Goal: Transaction & Acquisition: Purchase product/service

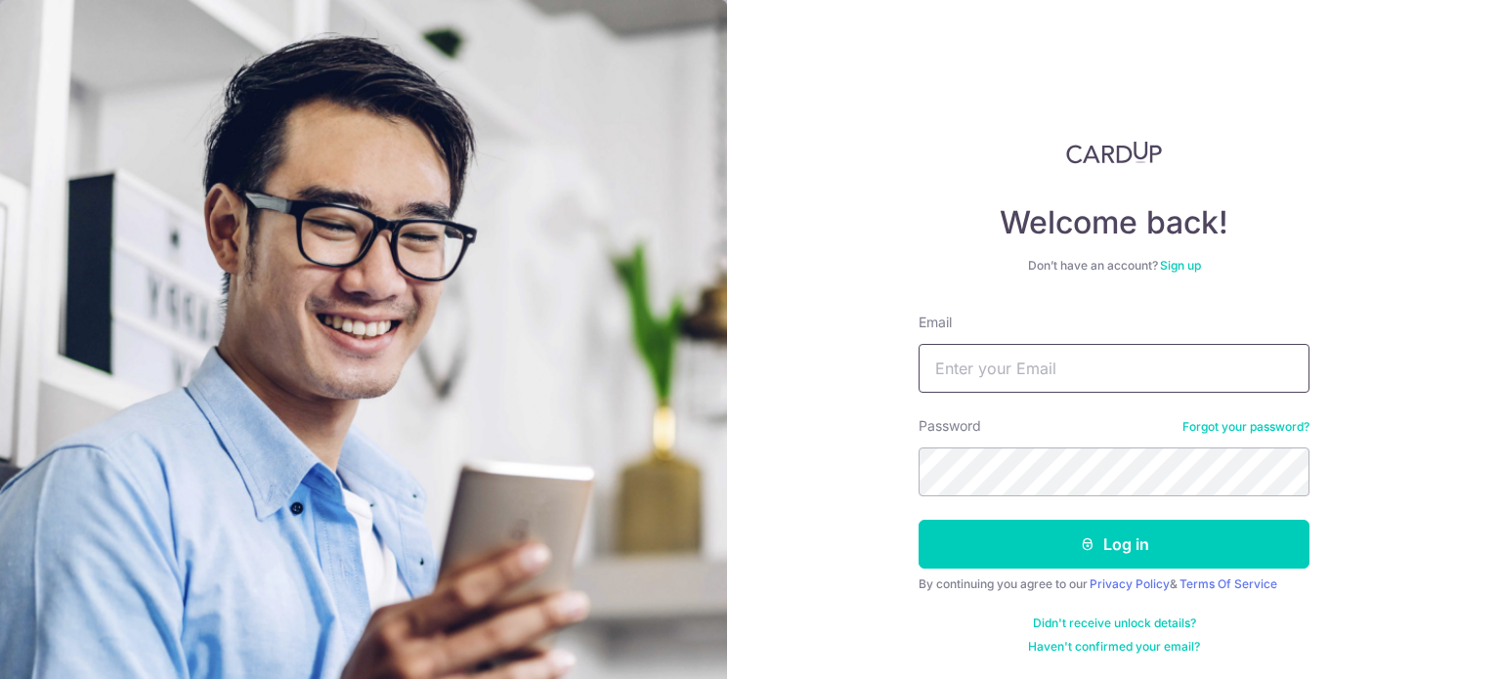
click at [1001, 370] on input "Email" at bounding box center [1114, 368] width 391 height 49
type input "vernessa1112@yahoo.com.sg"
click at [919, 520] on button "Log in" at bounding box center [1114, 544] width 391 height 49
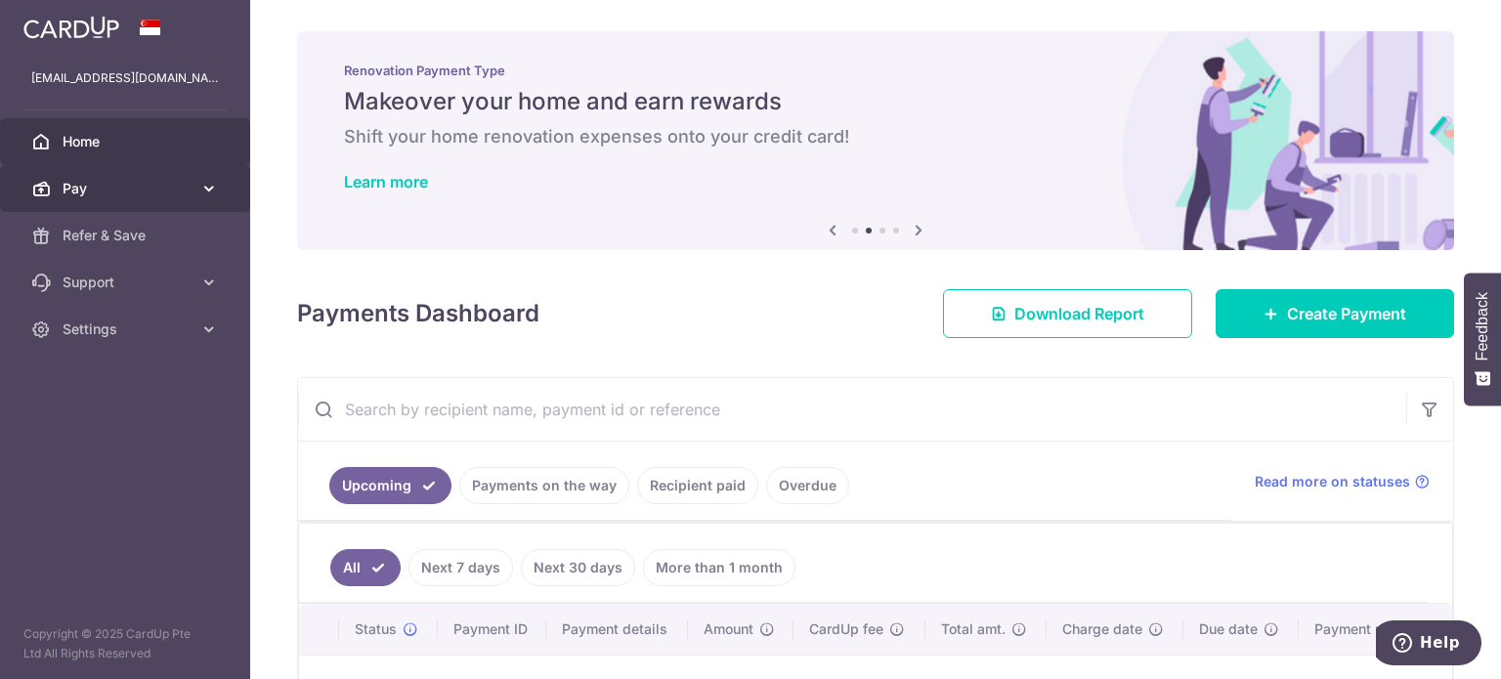
click at [93, 199] on link "Pay" at bounding box center [125, 188] width 250 height 47
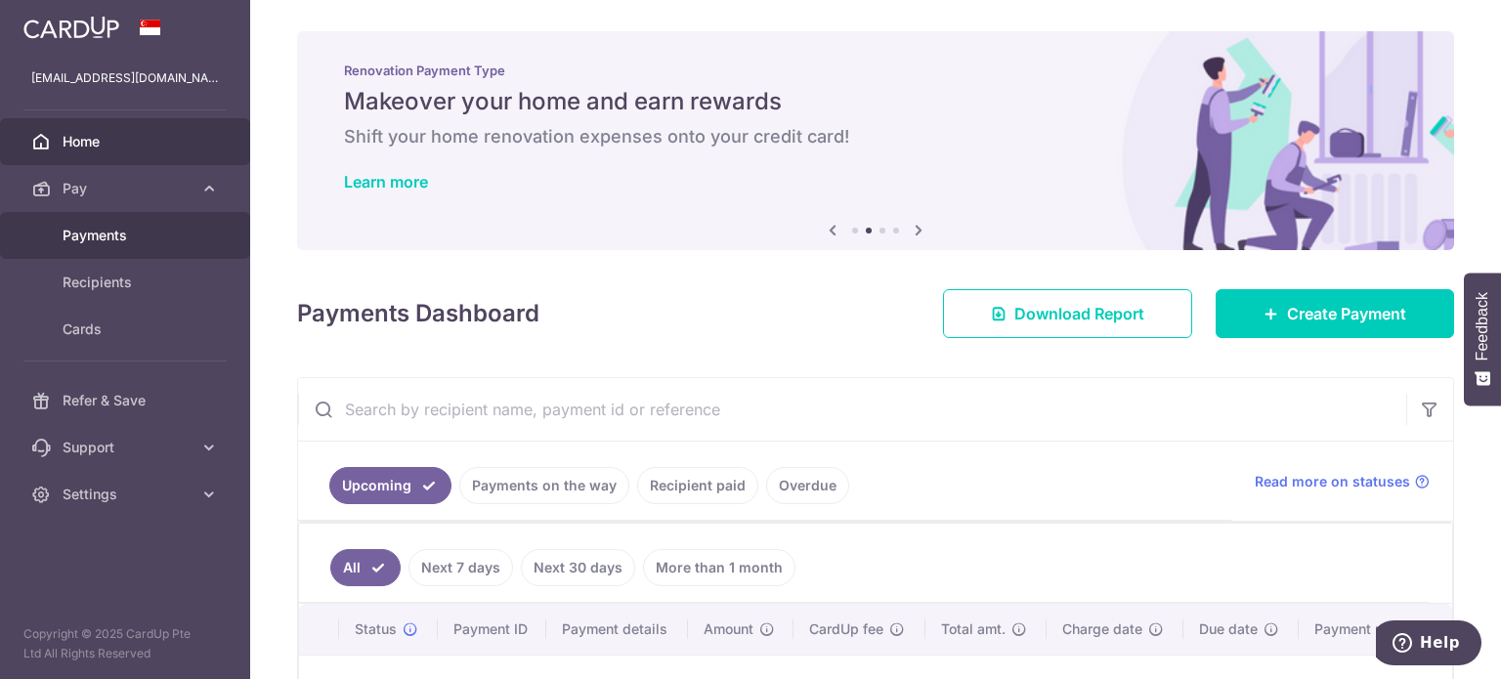
click at [119, 233] on span "Payments" at bounding box center [127, 236] width 129 height 20
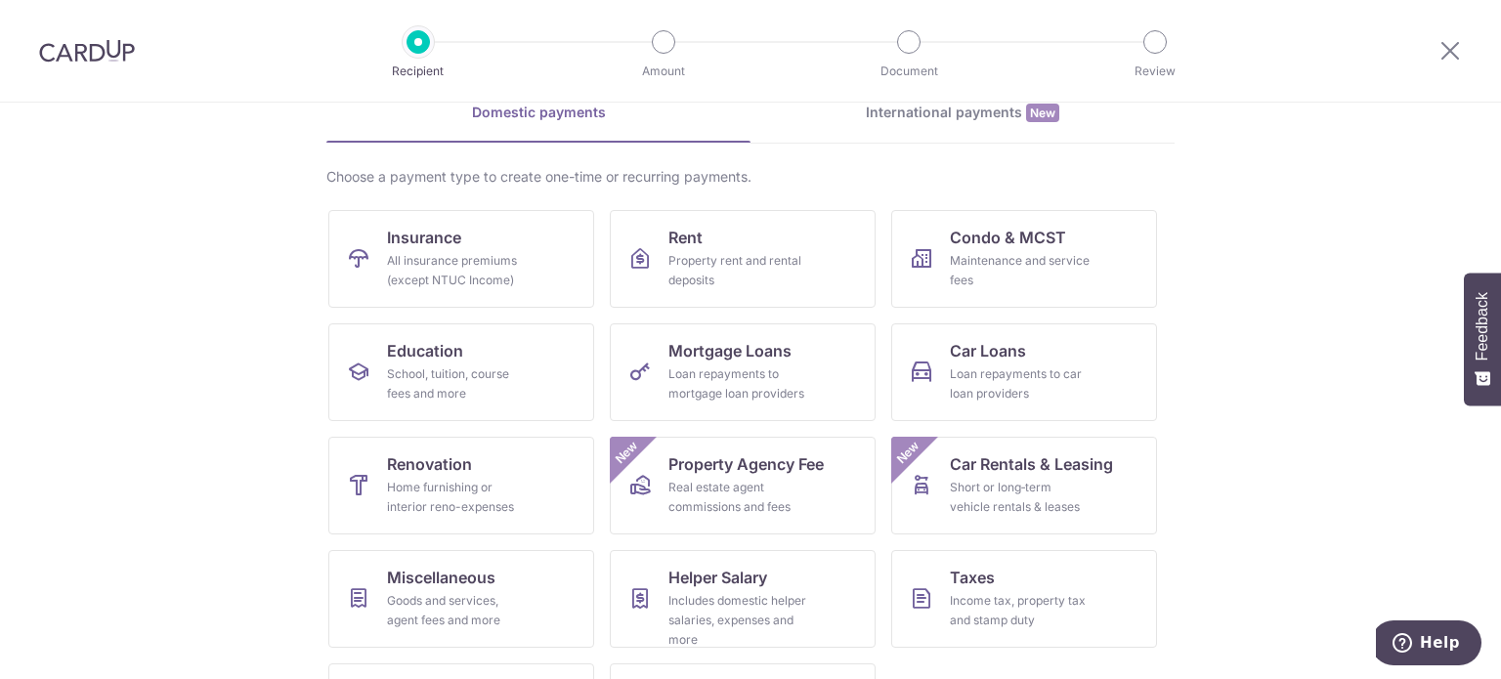
scroll to position [194, 0]
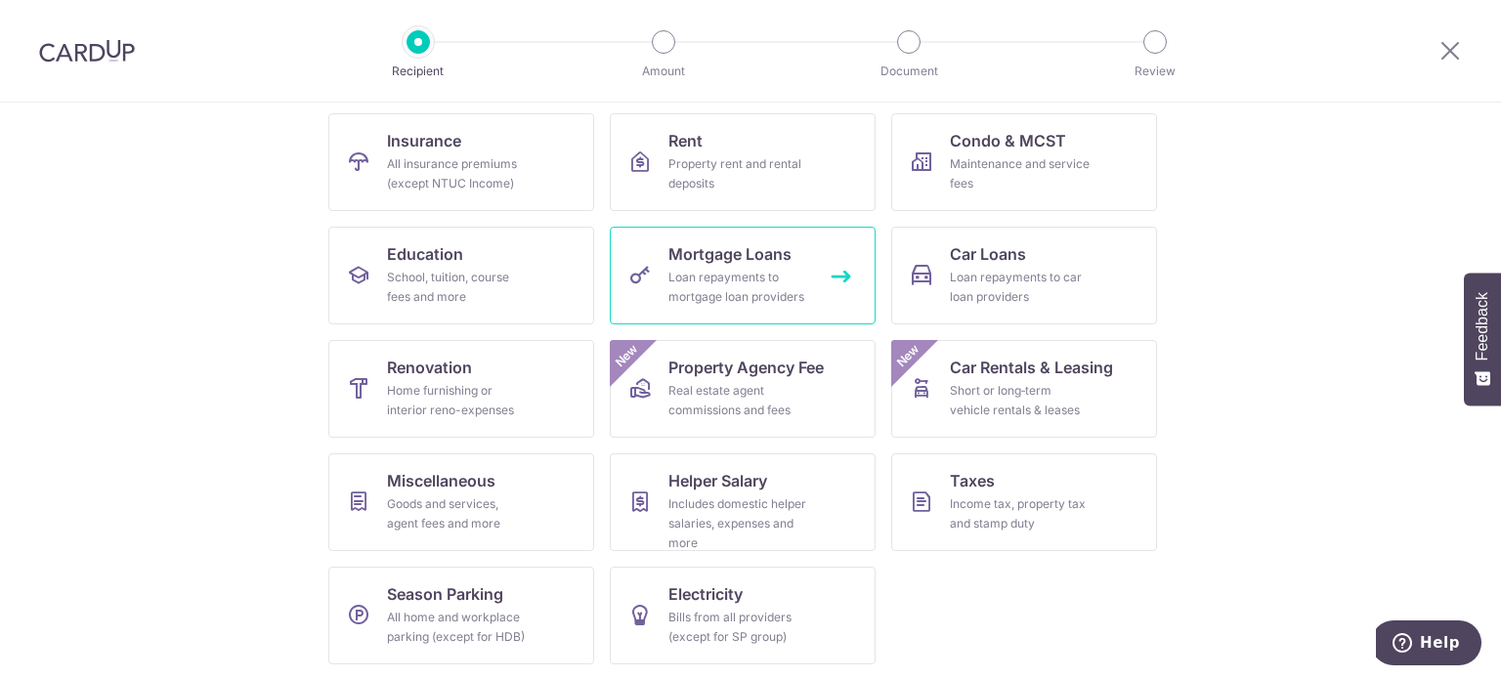
click at [708, 269] on div "Loan repayments to mortgage loan providers" at bounding box center [738, 287] width 141 height 39
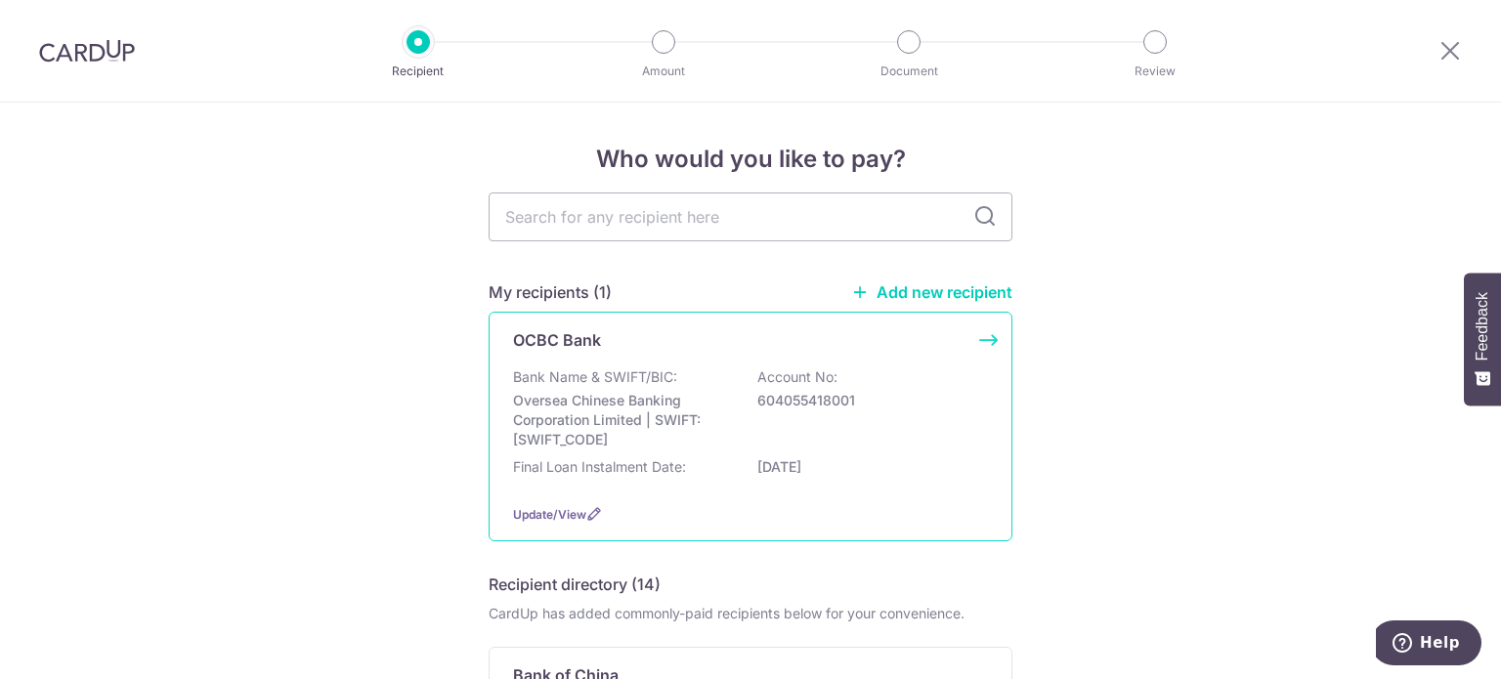
click at [981, 329] on div "OCBC Bank Bank Name & SWIFT/BIC: Oversea Chinese Banking Corporation Limited | …" at bounding box center [751, 427] width 524 height 230
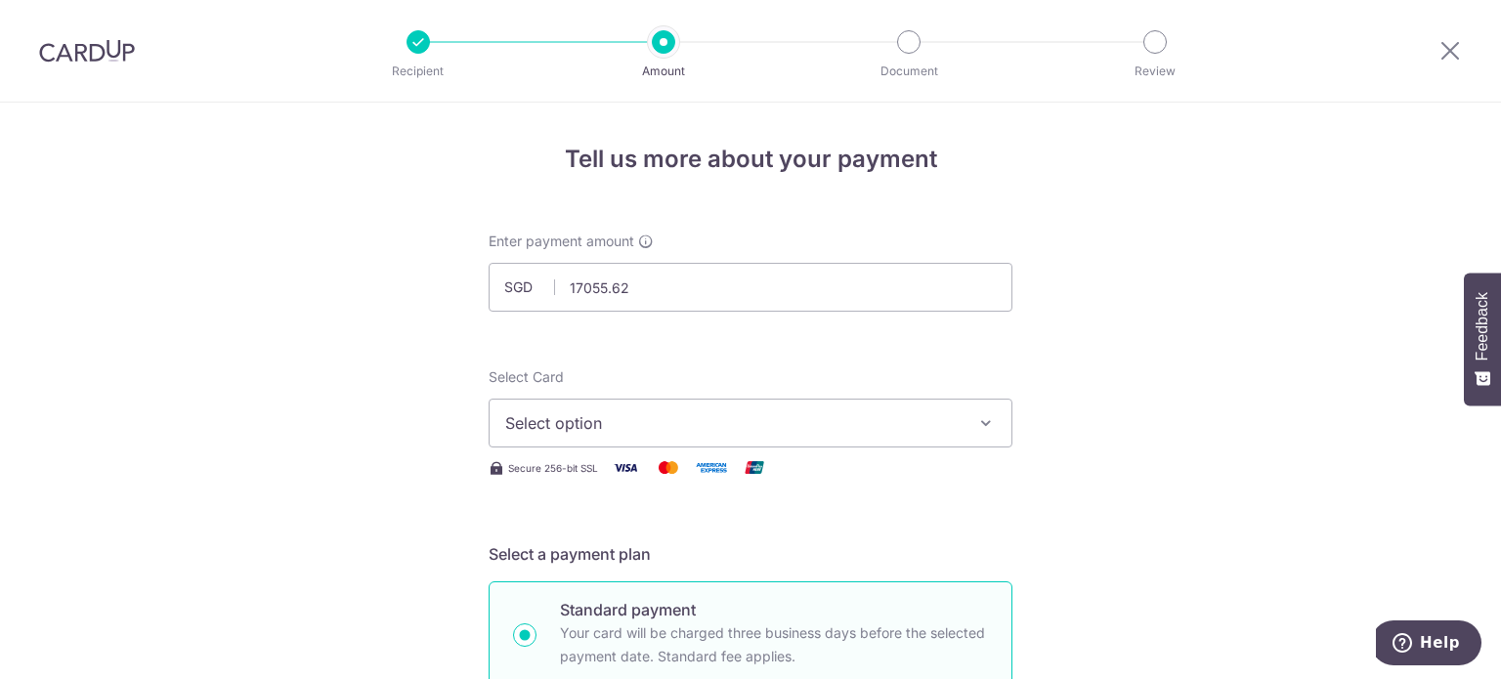
type input "17,055.62"
click at [630, 417] on span "Select option" at bounding box center [732, 422] width 455 height 23
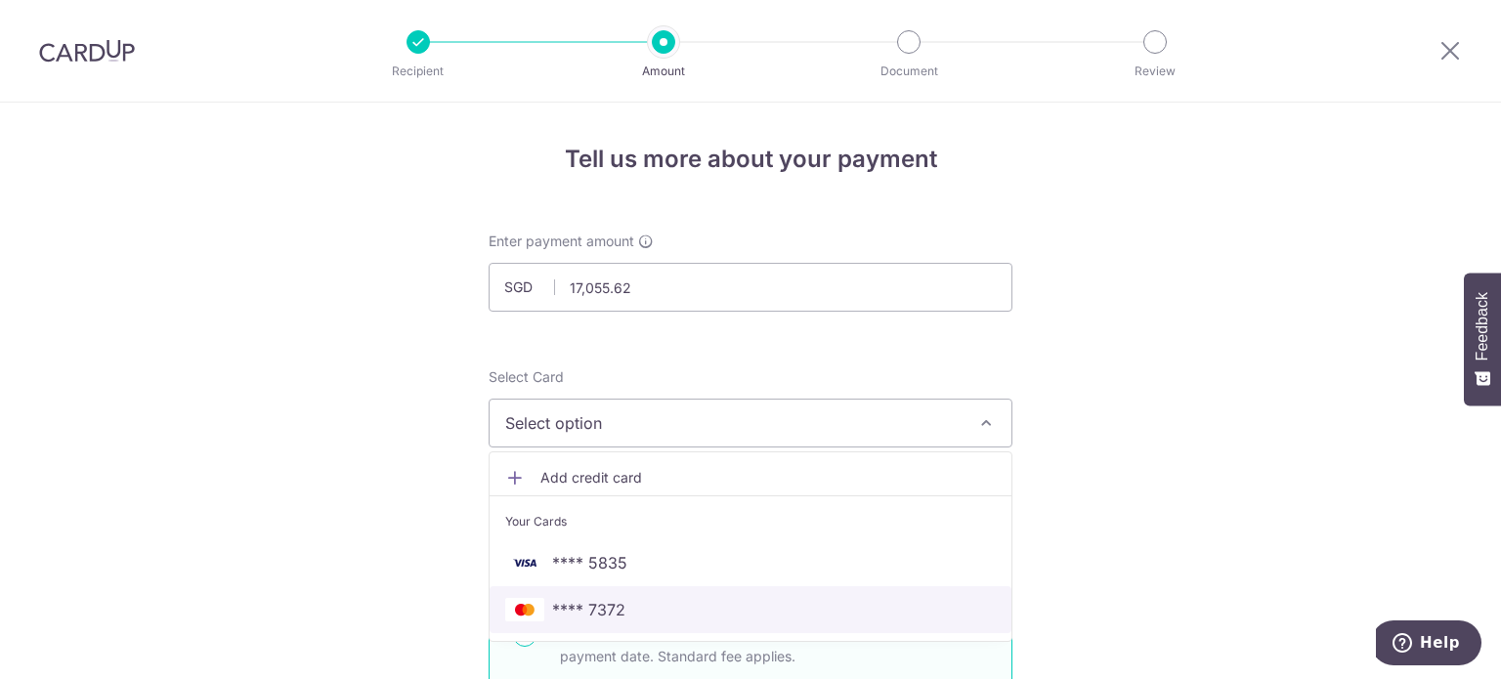
click at [636, 617] on span "**** 7372" at bounding box center [750, 609] width 491 height 23
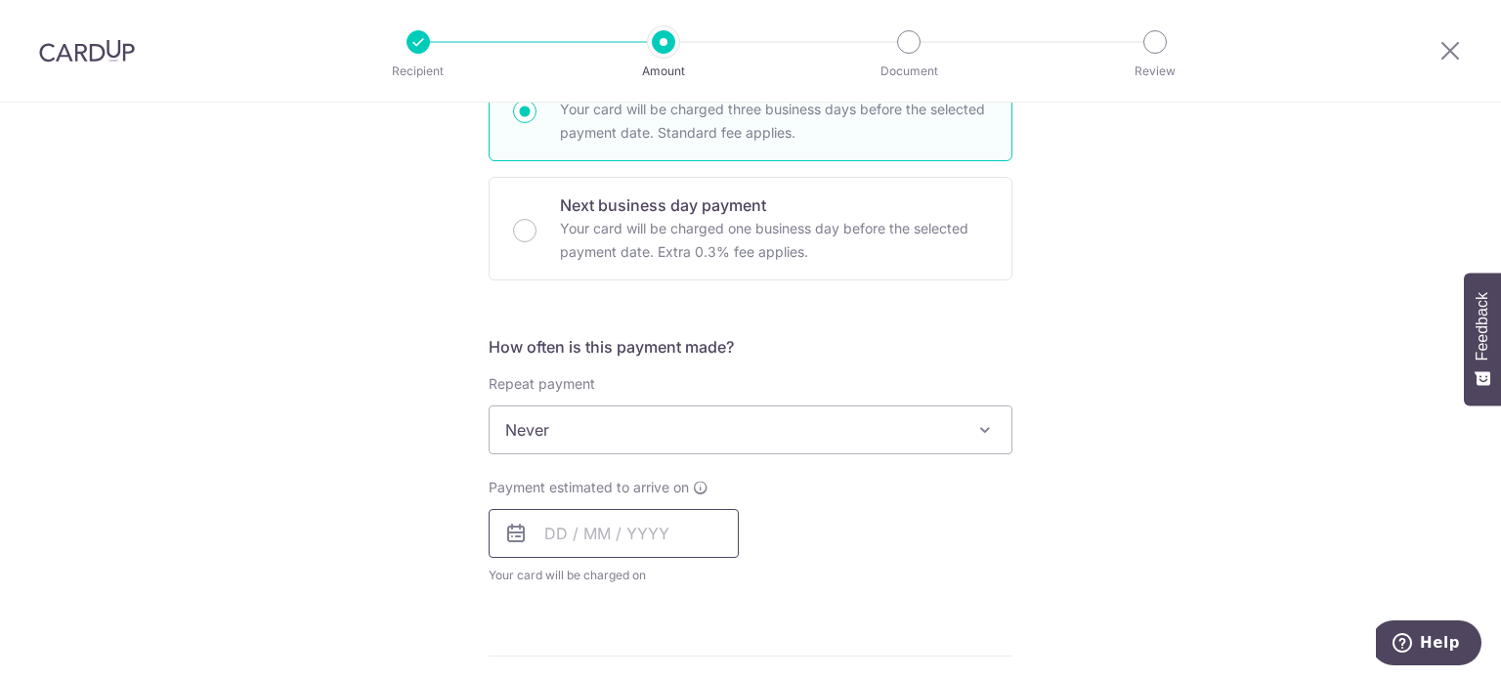
scroll to position [586, 0]
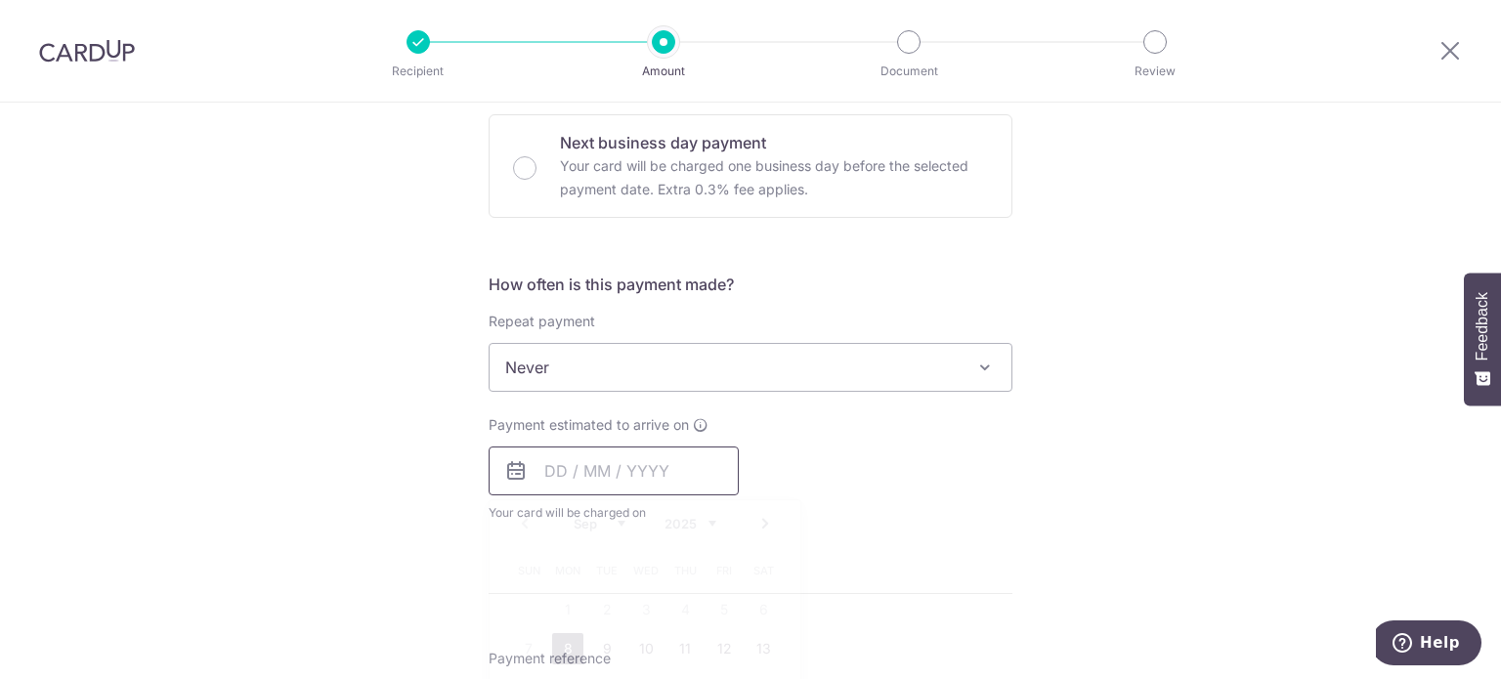
click at [589, 469] on input "text" at bounding box center [614, 471] width 250 height 49
drag, startPoint x: 566, startPoint y: 649, endPoint x: 729, endPoint y: 488, distance: 229.4
click at [566, 649] on link "8" at bounding box center [567, 648] width 31 height 31
type input "08/09/2025"
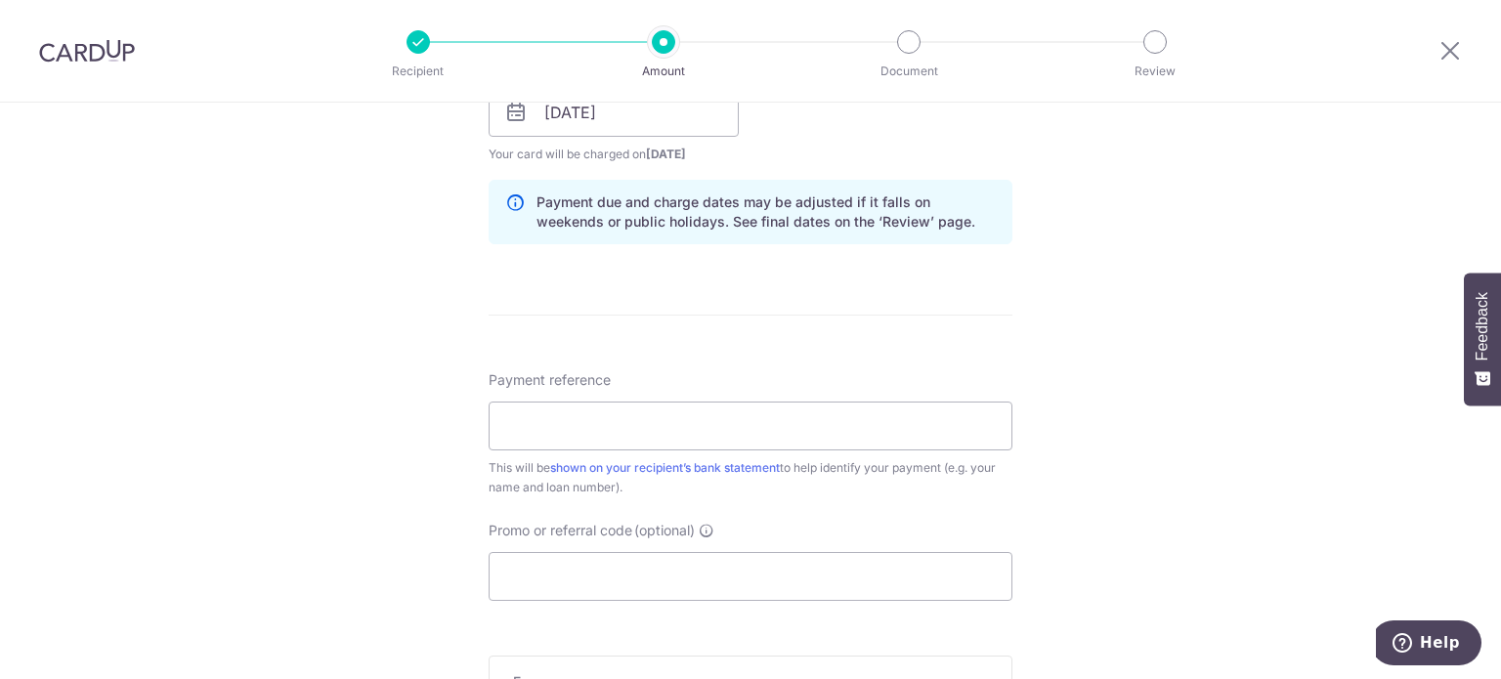
scroll to position [977, 0]
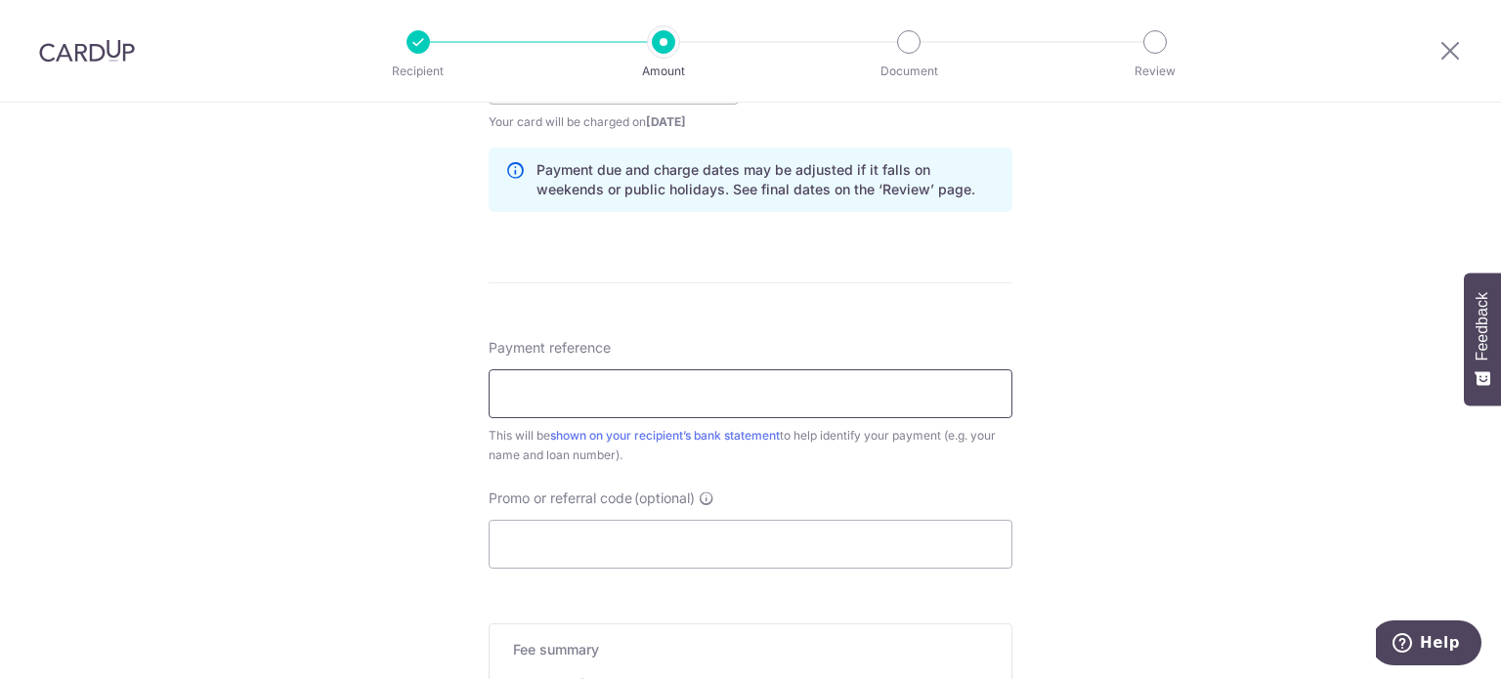
click at [617, 376] on input "Payment reference" at bounding box center [751, 393] width 524 height 49
type input "mortgage"
click at [624, 531] on input "Promo or referral code (optional)" at bounding box center [751, 544] width 524 height 49
click at [513, 558] on input "Promo or referral code (optional)" at bounding box center [751, 544] width 524 height 49
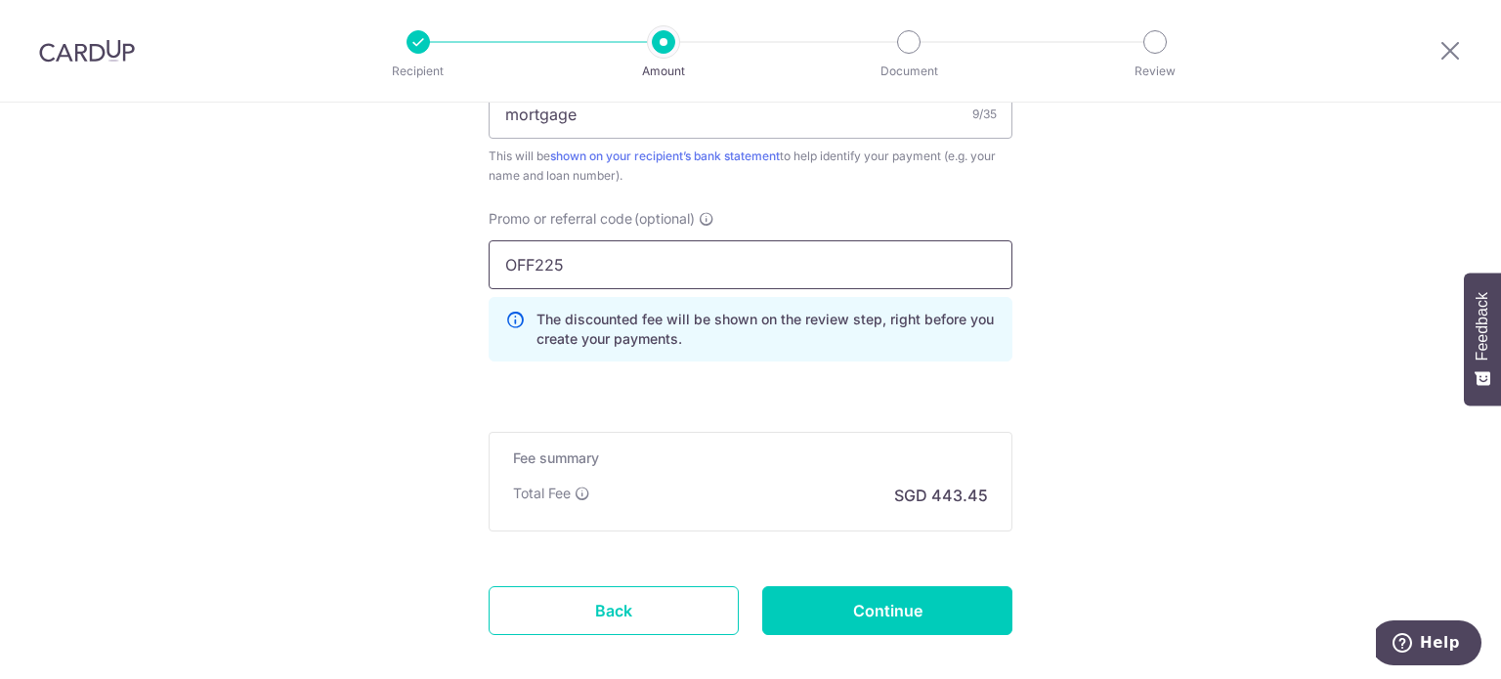
scroll to position [1271, 0]
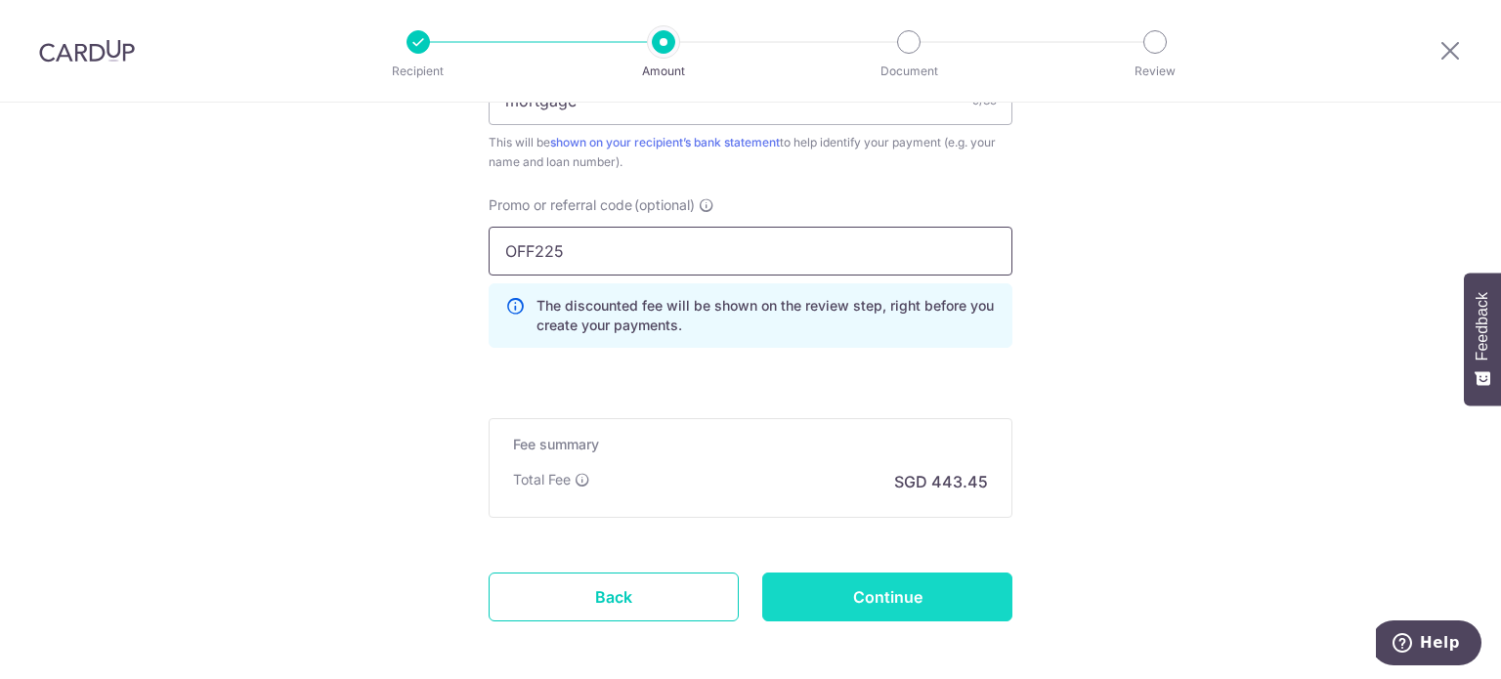
type input "OFF225"
click at [863, 597] on input "Continue" at bounding box center [887, 597] width 250 height 49
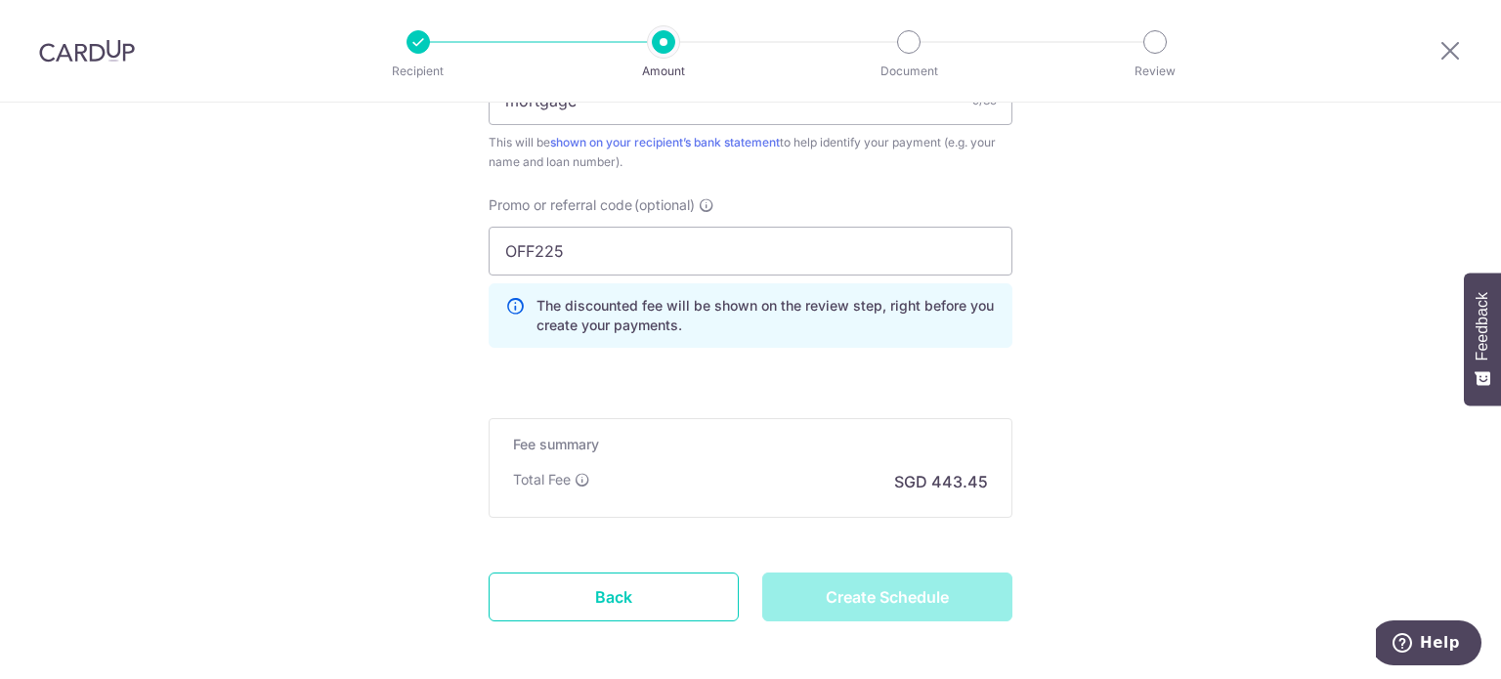
type input "Create Schedule"
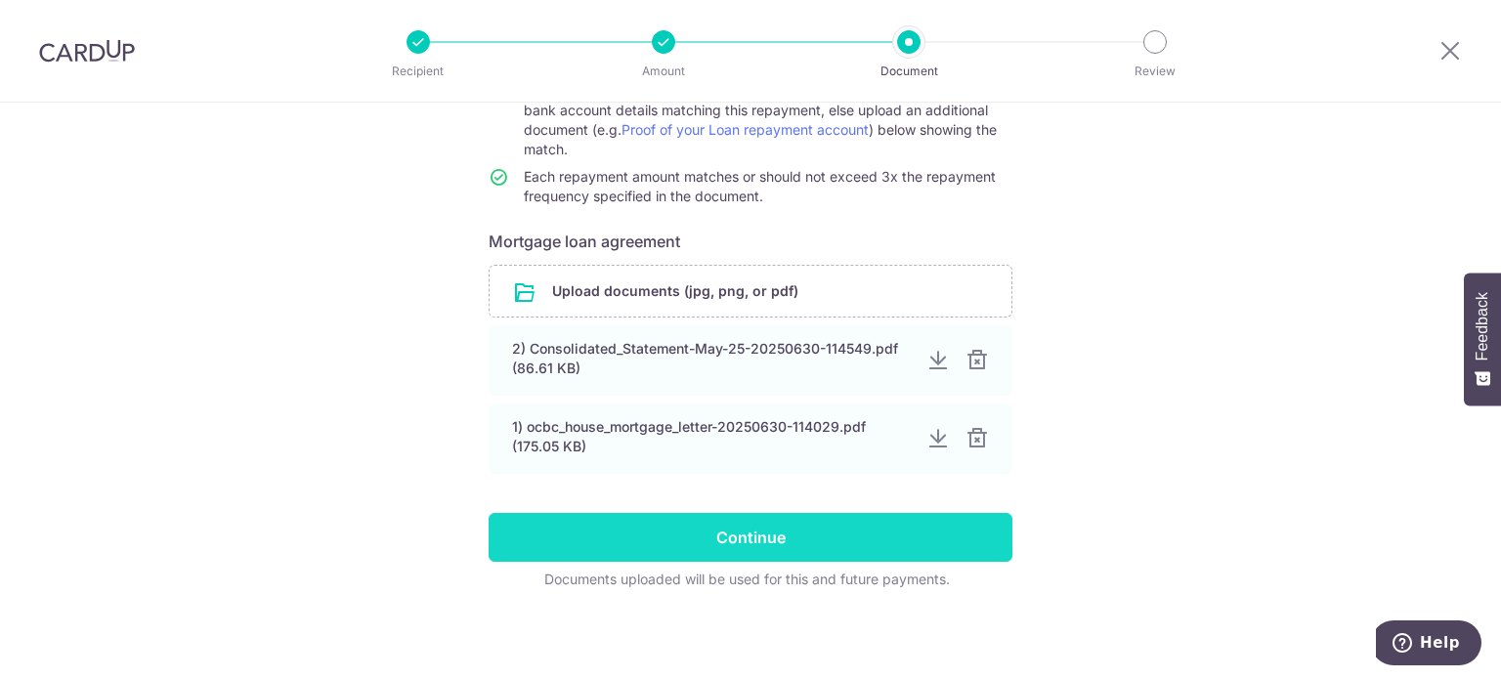
click at [829, 548] on input "Continue" at bounding box center [751, 537] width 524 height 49
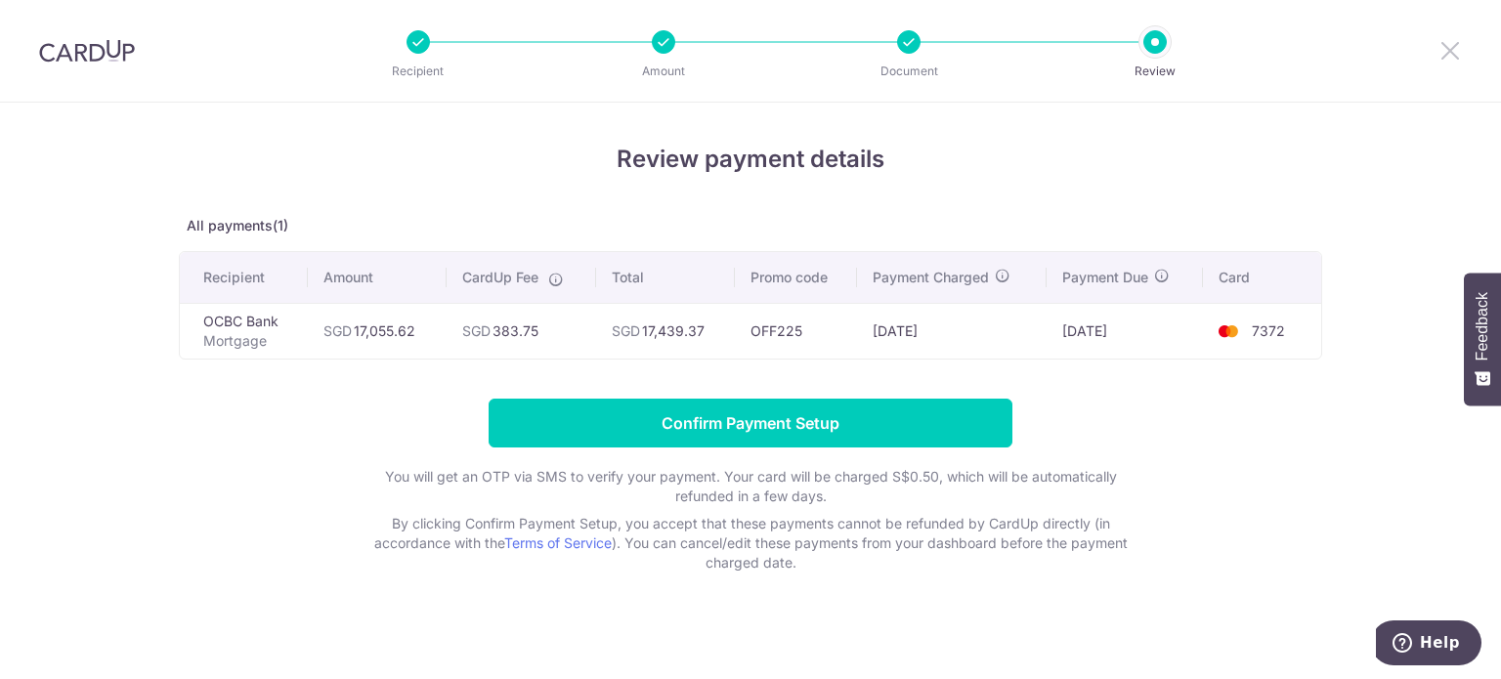
click at [1448, 55] on icon at bounding box center [1450, 50] width 23 height 24
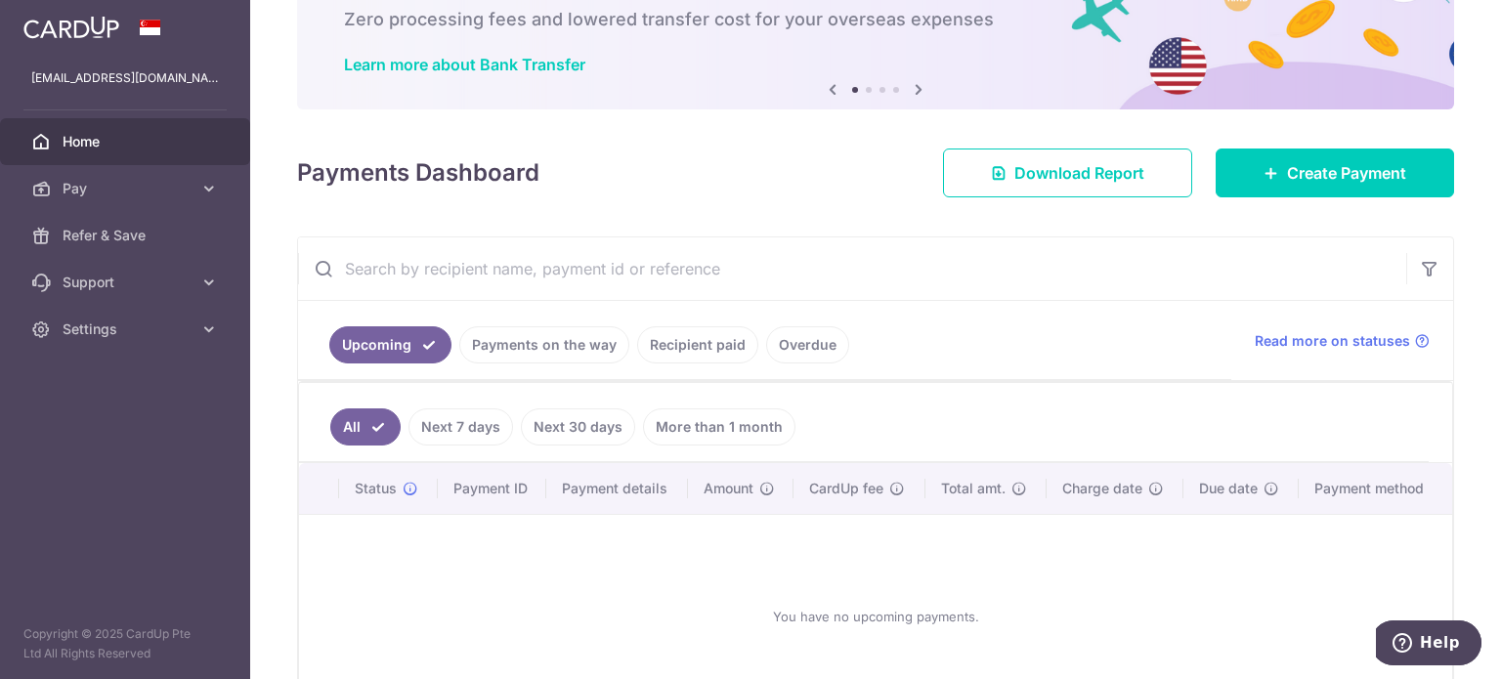
scroll to position [195, 0]
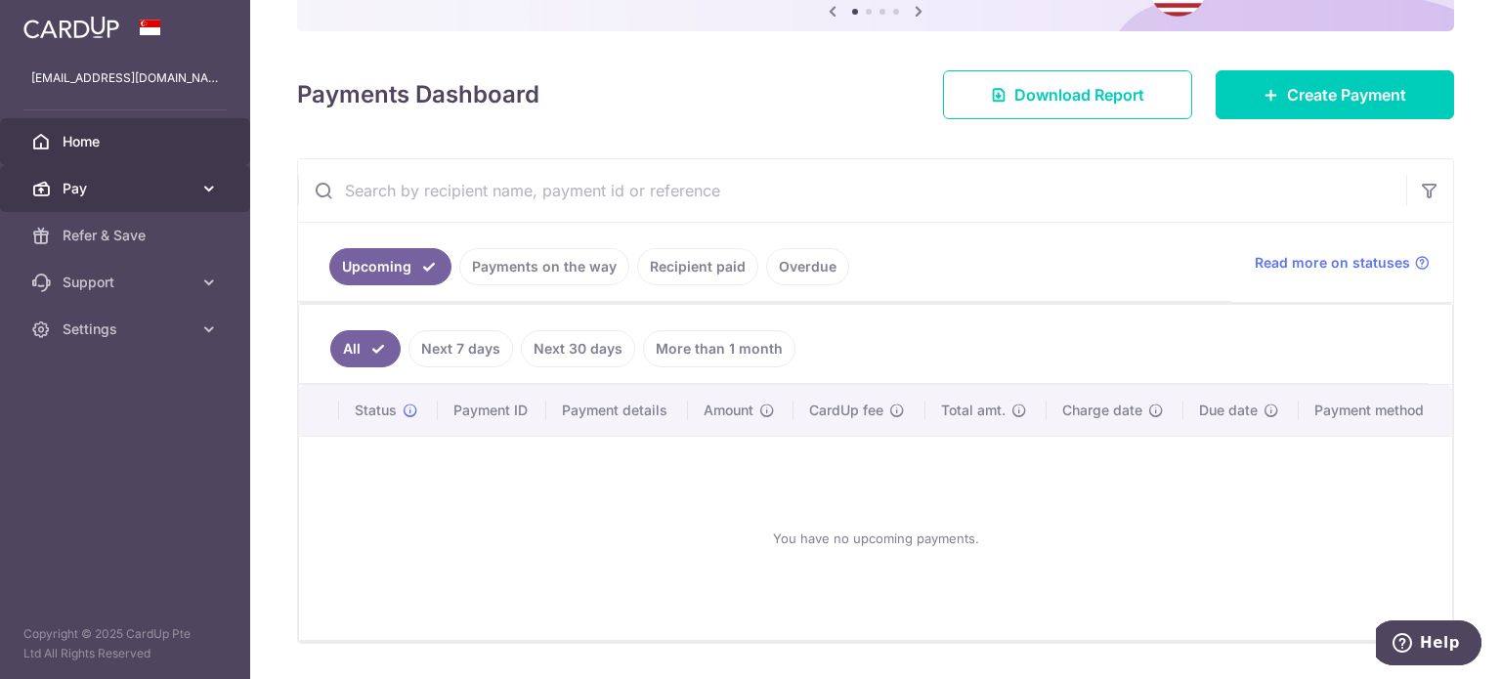
click at [223, 186] on link "Pay" at bounding box center [125, 188] width 250 height 47
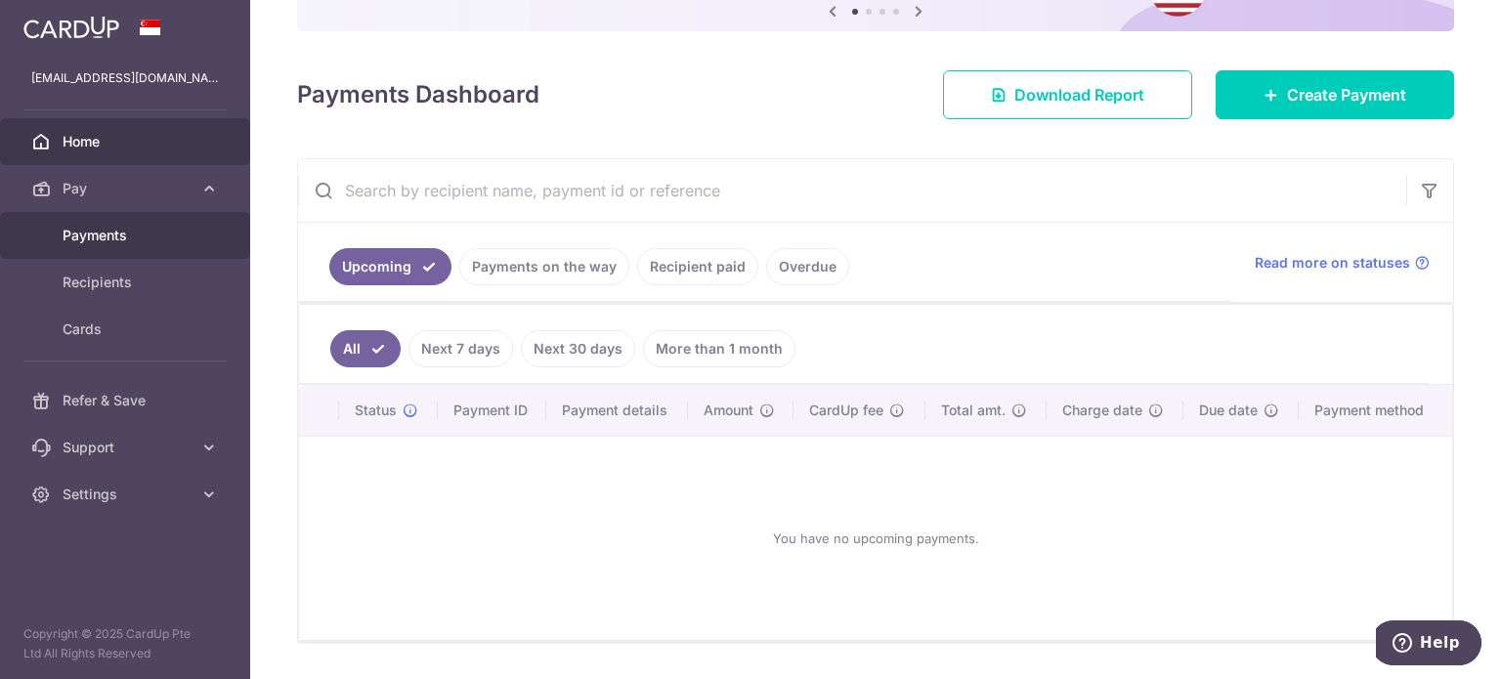
click at [130, 226] on span "Payments" at bounding box center [127, 236] width 129 height 20
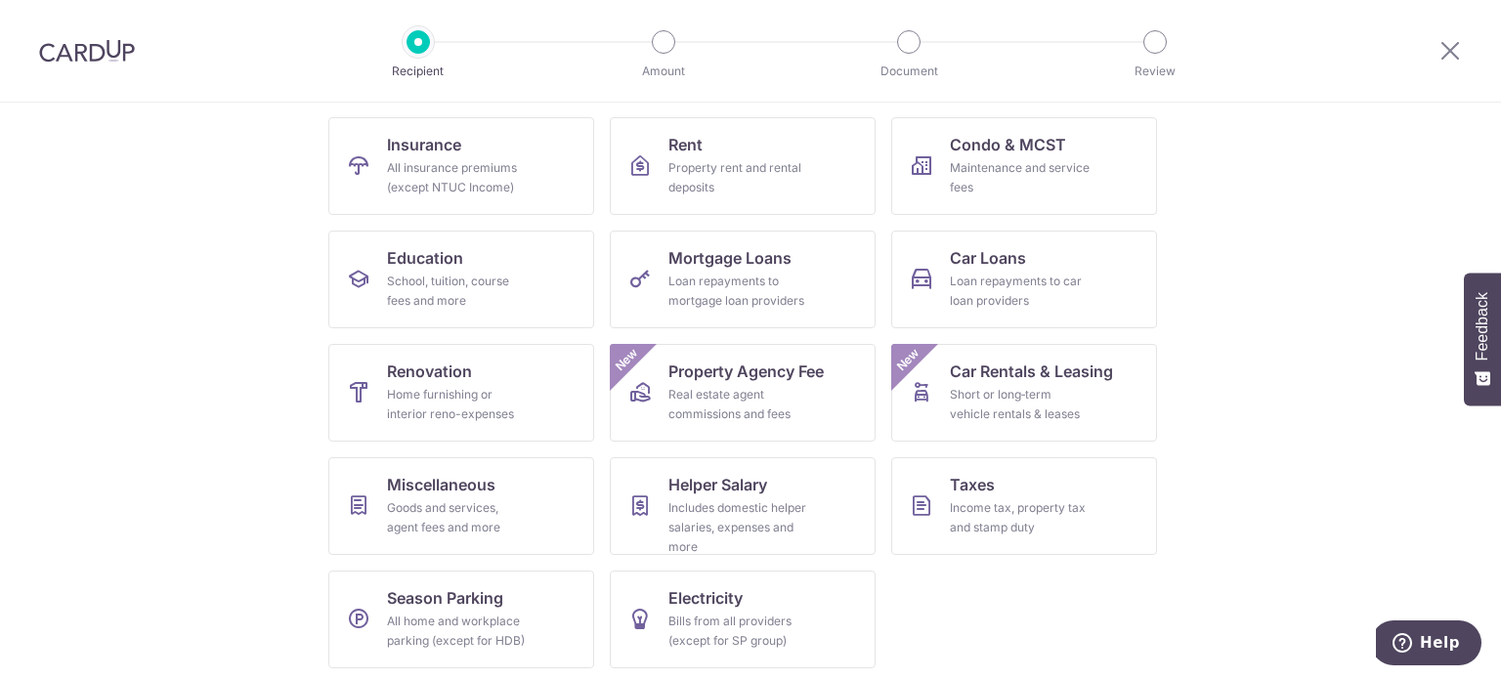
scroll to position [194, 0]
